Goal: Navigation & Orientation: Find specific page/section

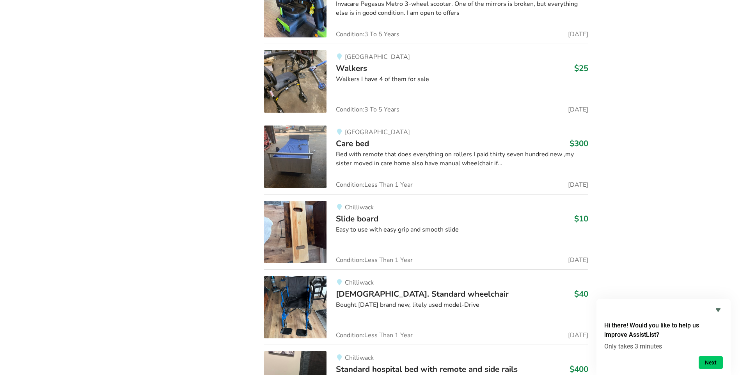
scroll to position [9065, 0]
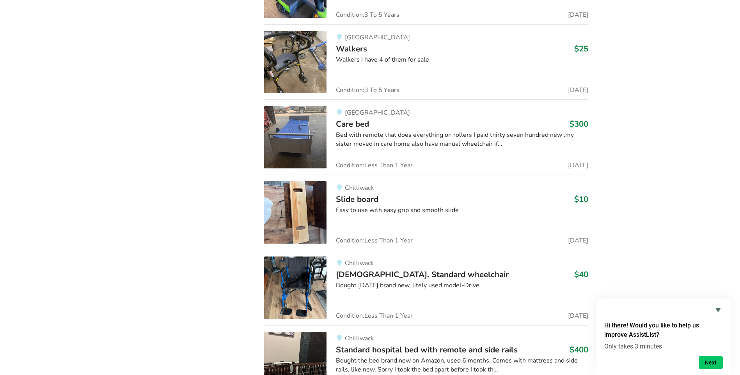
click at [295, 294] on img at bounding box center [295, 288] width 62 height 62
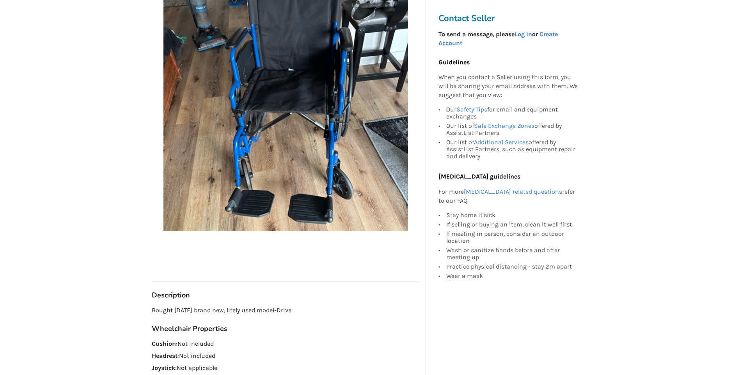
scroll to position [156, 0]
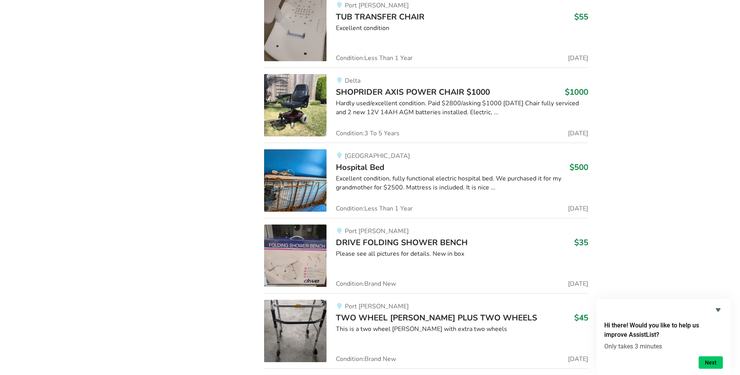
scroll to position [19340, 0]
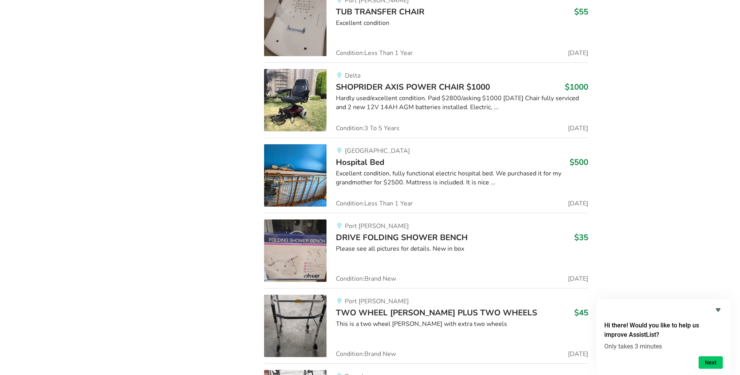
click at [293, 243] on img at bounding box center [295, 251] width 62 height 62
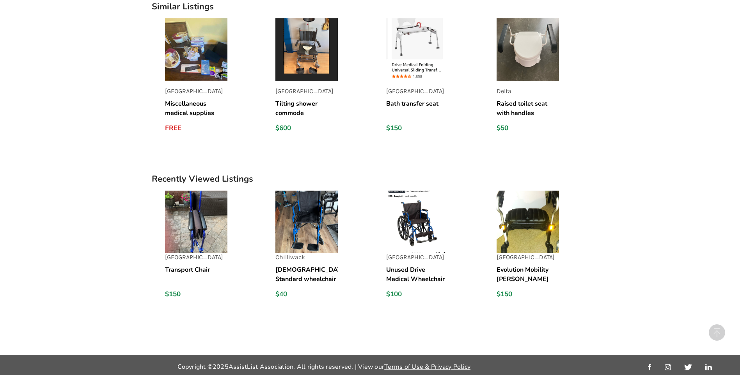
scroll to position [604, 0]
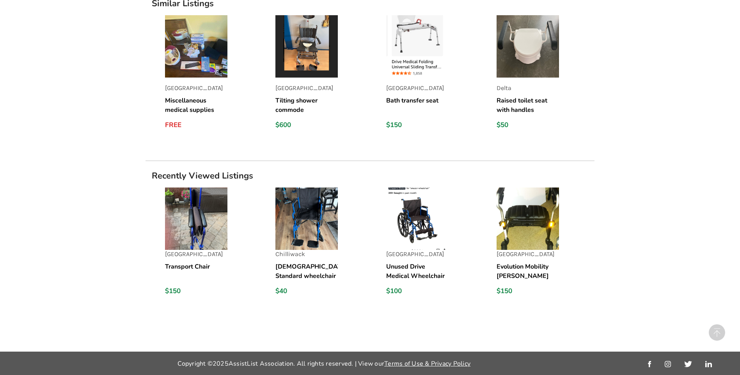
click at [301, 218] on img at bounding box center [306, 219] width 62 height 62
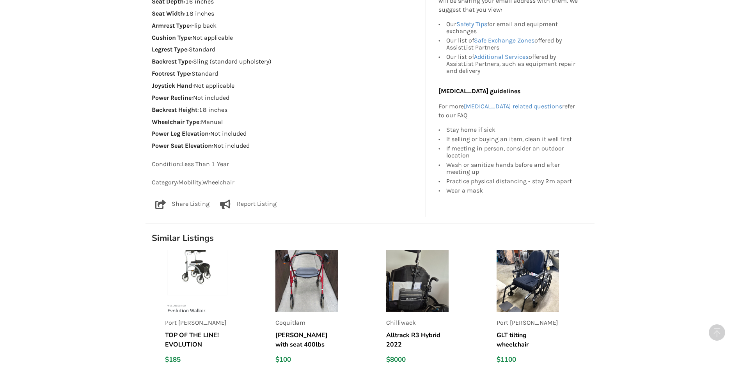
scroll to position [624, 0]
